Goal: Task Accomplishment & Management: Use online tool/utility

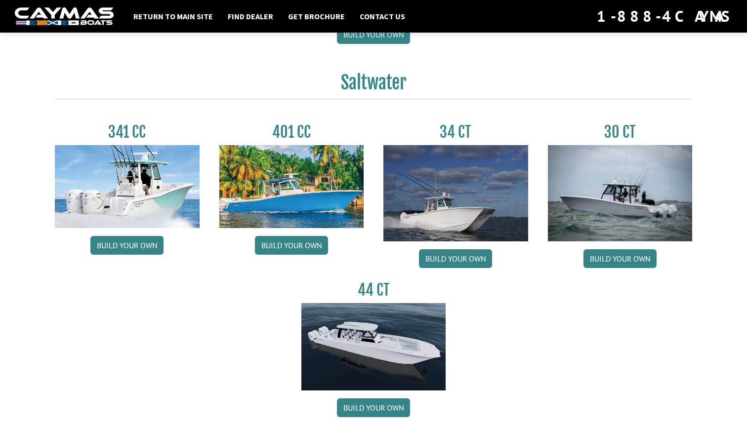
scroll to position [402, 0]
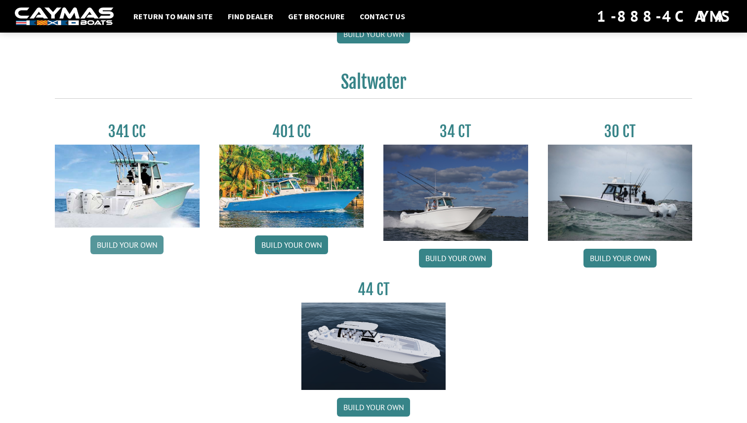
click at [135, 246] on link "Build your own" at bounding box center [126, 245] width 73 height 19
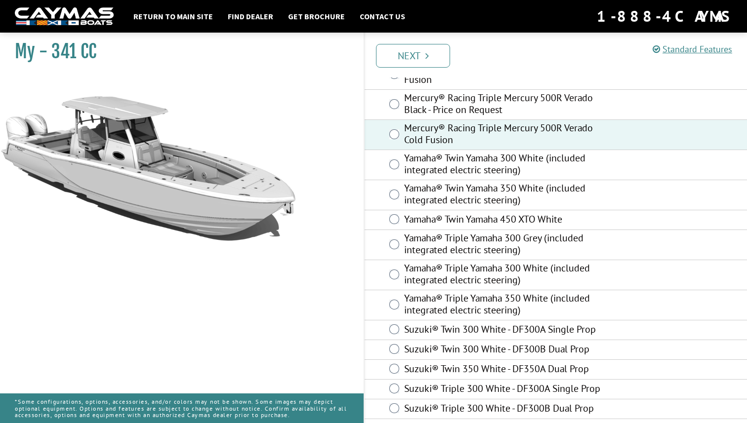
scroll to position [378, 0]
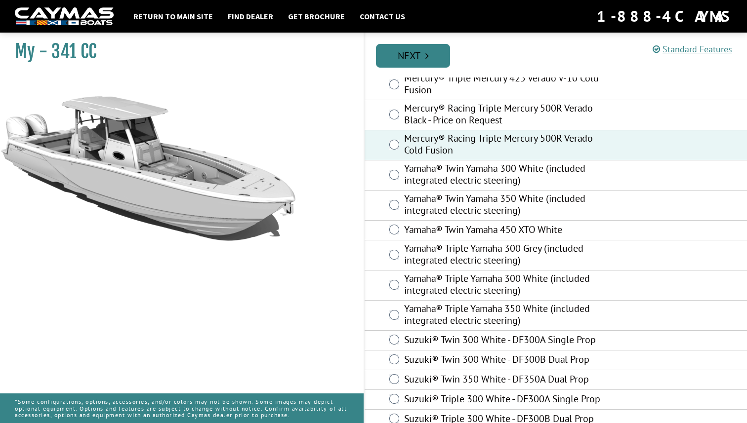
click at [415, 55] on link "Next" at bounding box center [413, 56] width 74 height 24
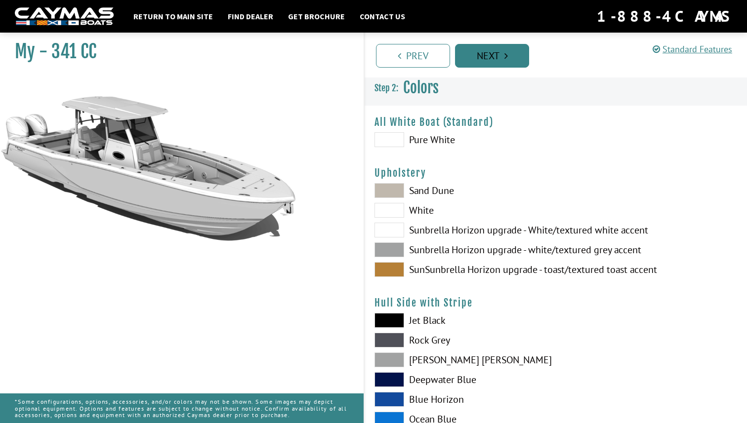
scroll to position [0, 0]
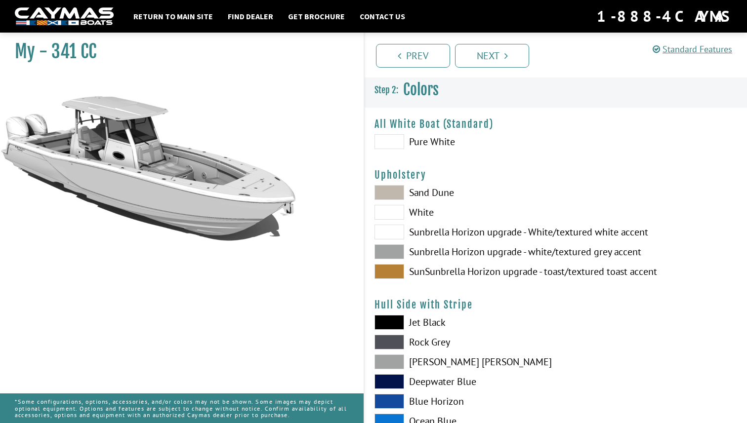
click at [398, 189] on span at bounding box center [389, 192] width 30 height 15
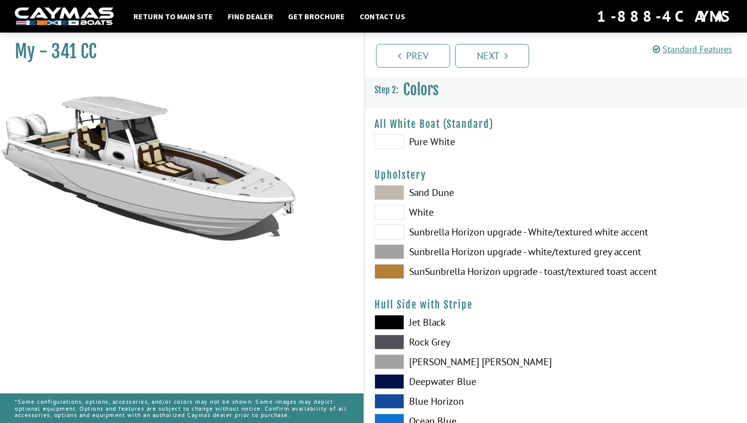
click at [390, 144] on span at bounding box center [389, 141] width 30 height 15
click at [492, 58] on link "Next" at bounding box center [492, 56] width 74 height 24
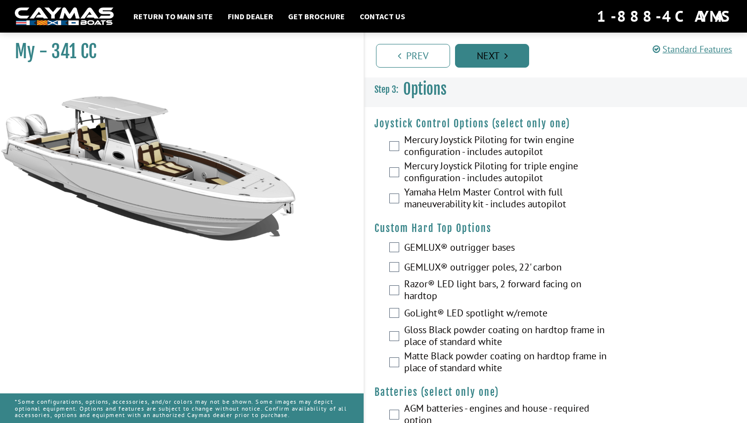
click at [492, 58] on link "Next" at bounding box center [492, 56] width 74 height 24
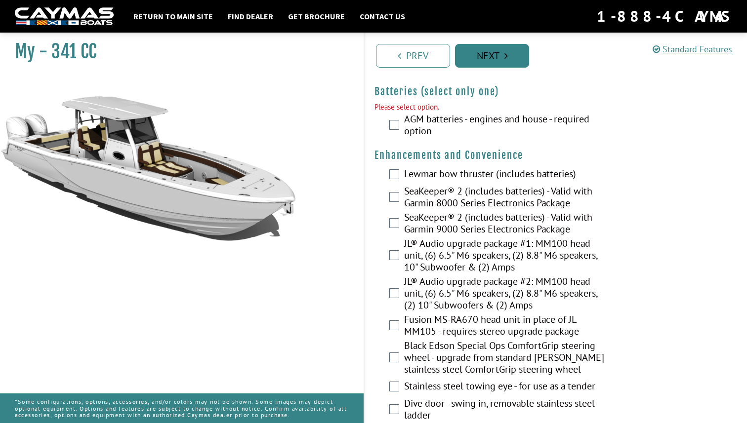
scroll to position [304, 0]
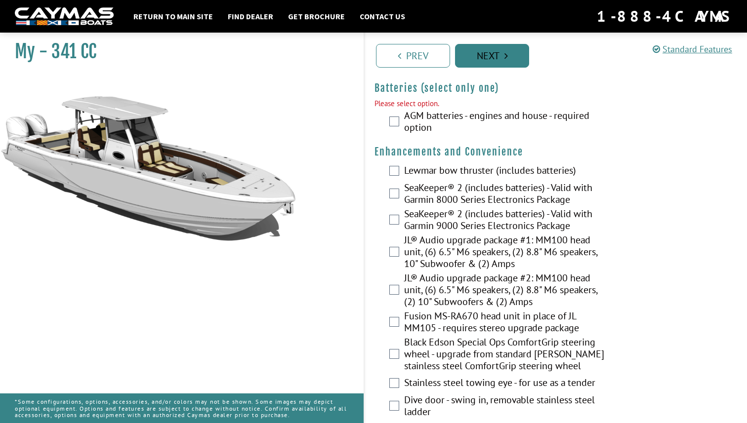
click at [492, 58] on link "Next" at bounding box center [492, 56] width 74 height 24
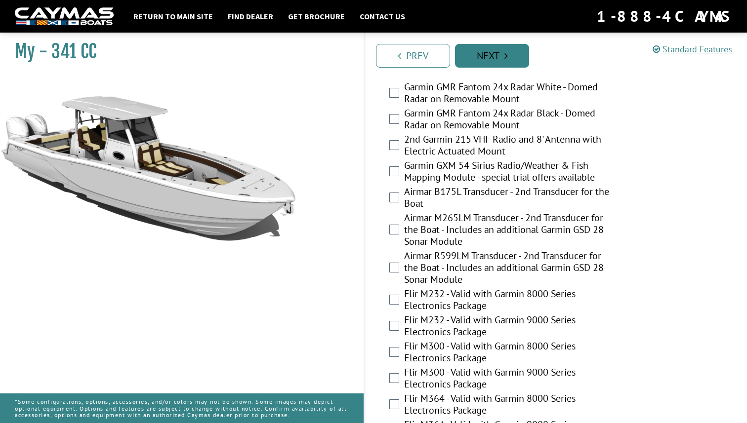
scroll to position [2070, 0]
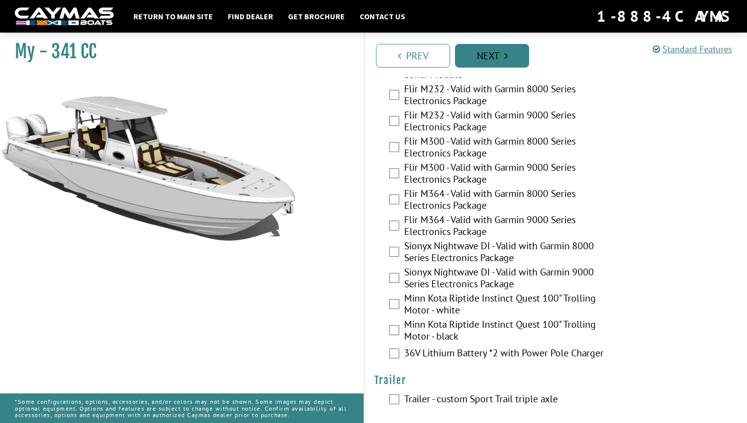
click at [488, 55] on link "Next" at bounding box center [492, 56] width 74 height 24
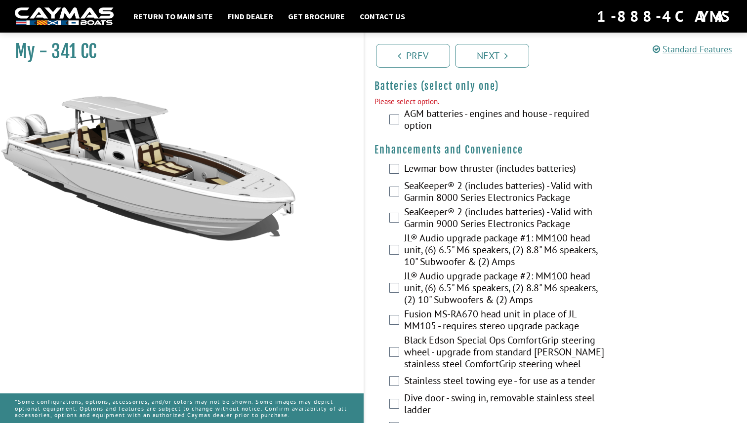
scroll to position [304, 0]
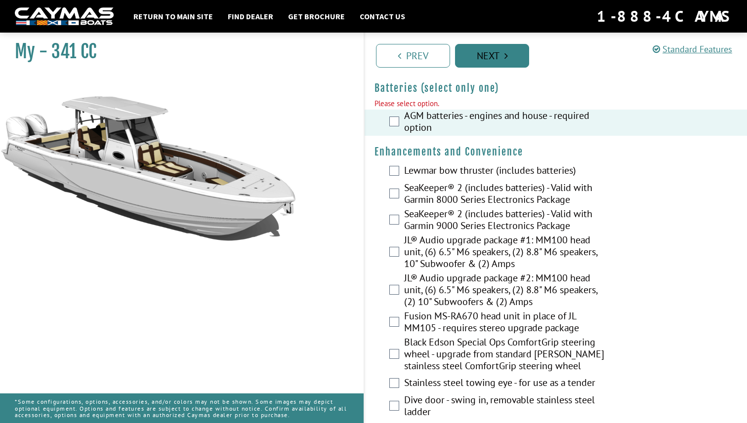
click at [489, 58] on link "Next" at bounding box center [492, 56] width 74 height 24
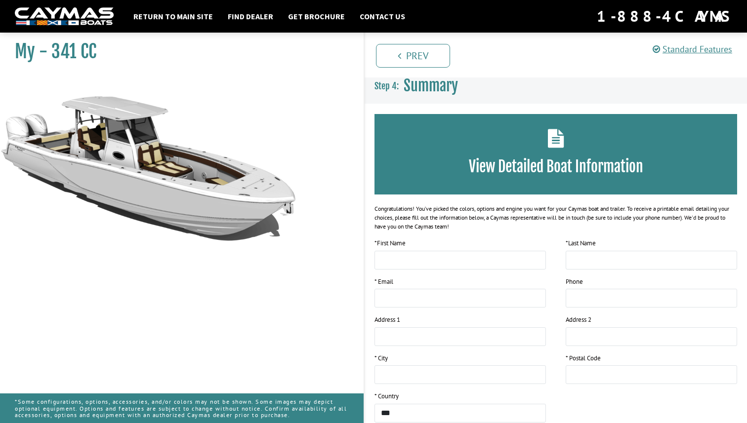
scroll to position [0, 0]
